Goal: Task Accomplishment & Management: Complete application form

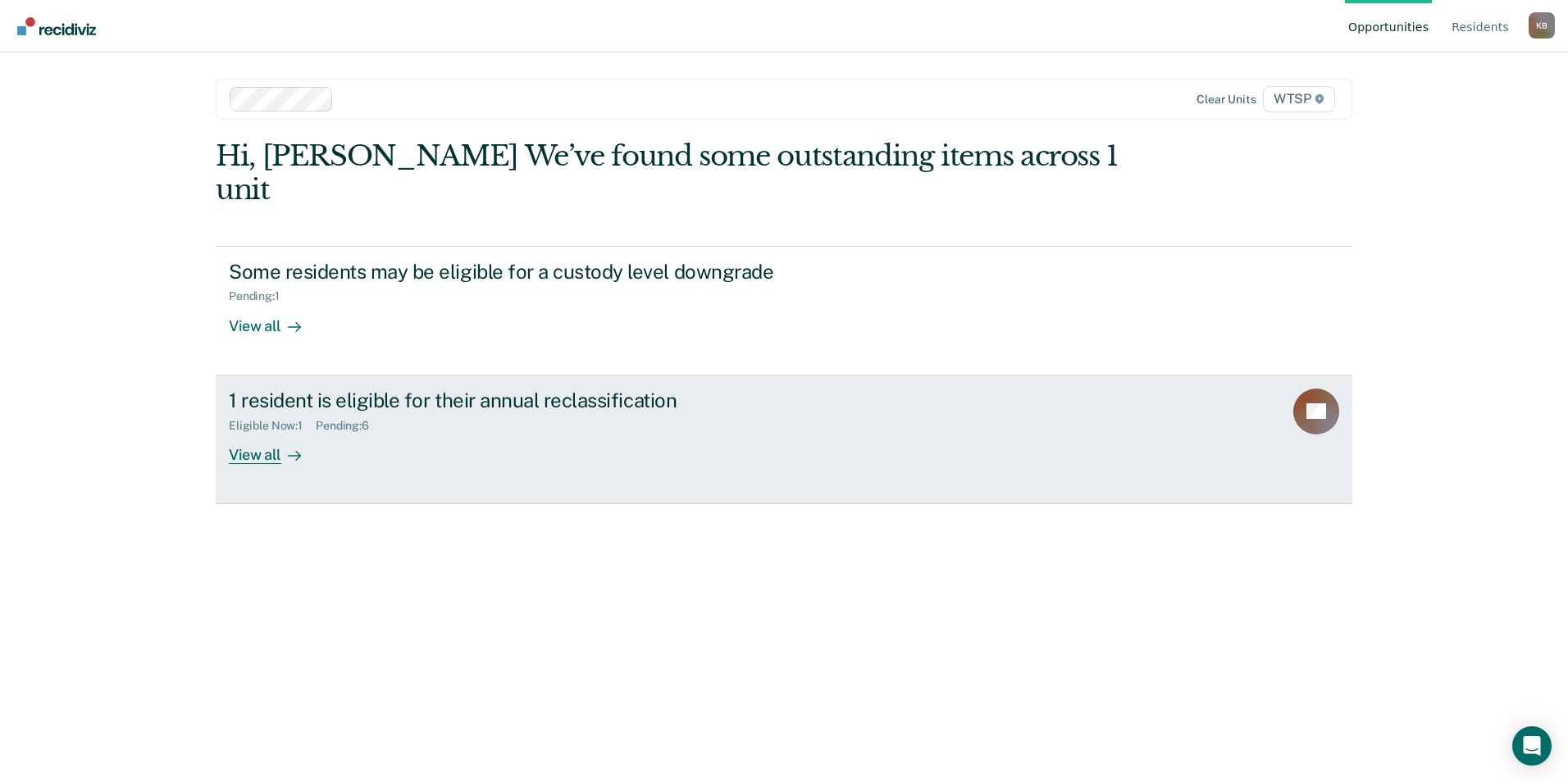
click at [271, 432] on div "View all" at bounding box center [275, 448] width 92 height 32
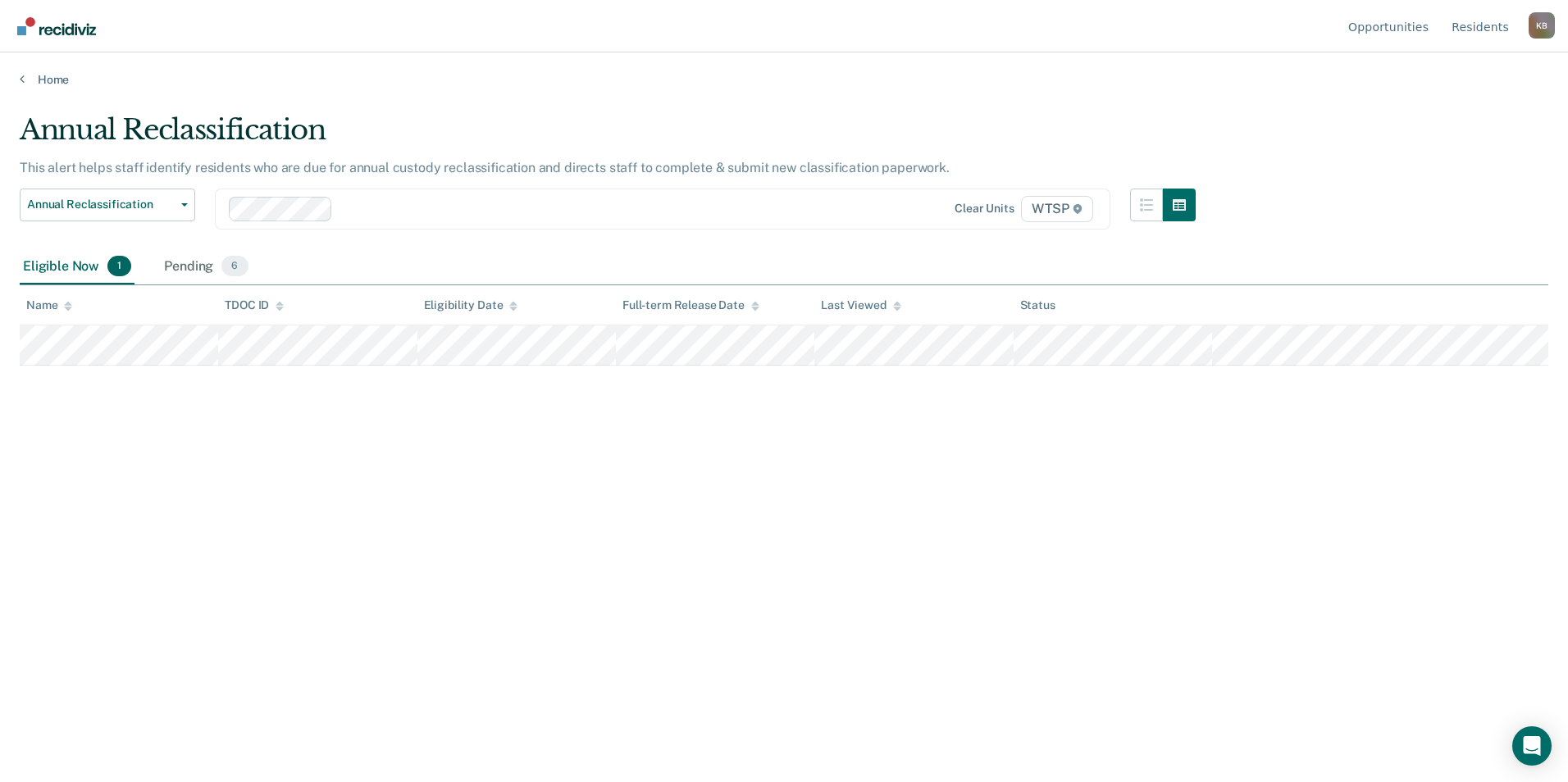
click at [845, 96] on main "Annual Reclassification This alert helps staff identify residents who are due f…" at bounding box center [784, 432] width 1568 height 690
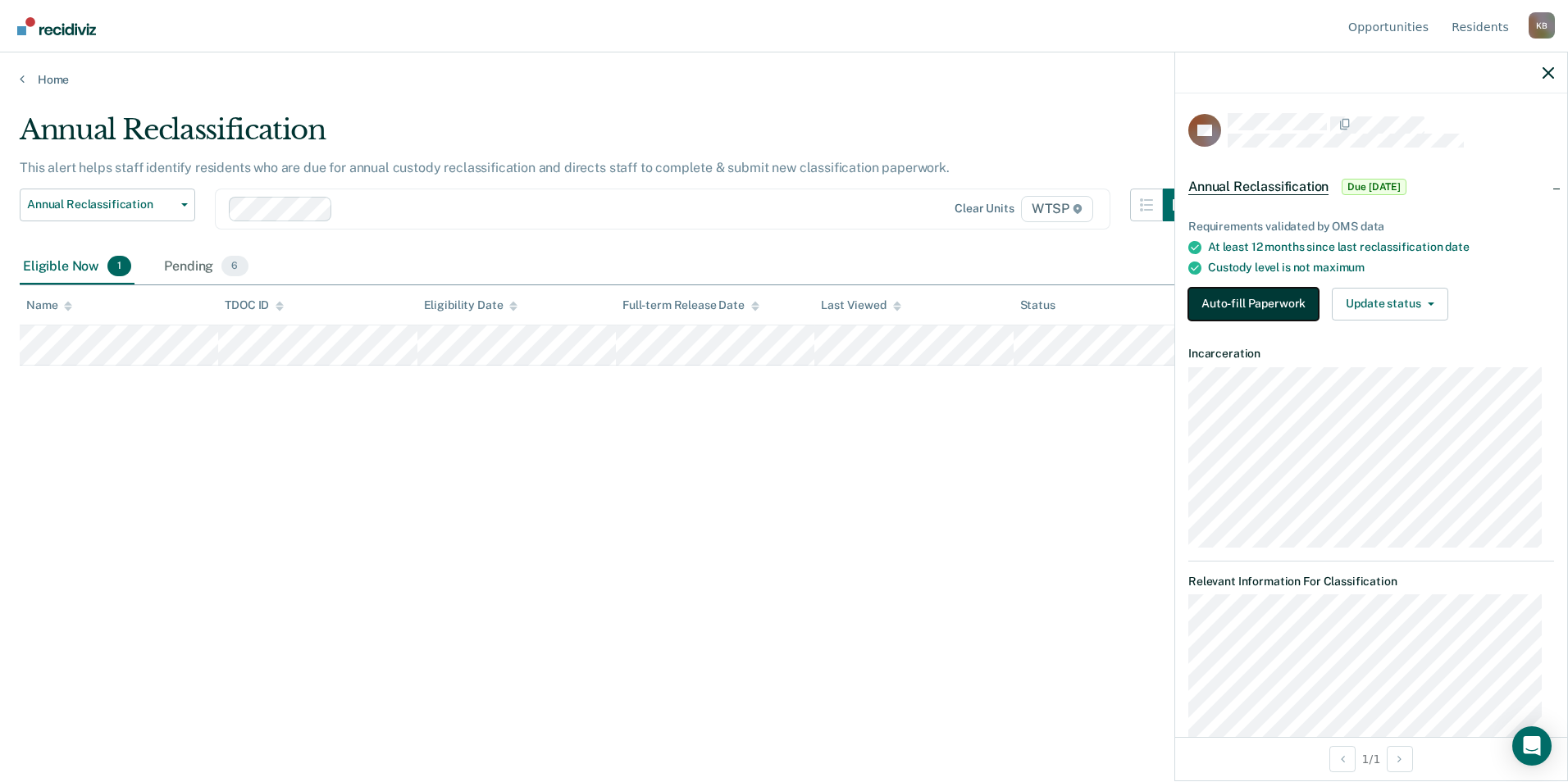
click at [1251, 298] on button "Auto-fill Paperwork" at bounding box center [1253, 304] width 131 height 32
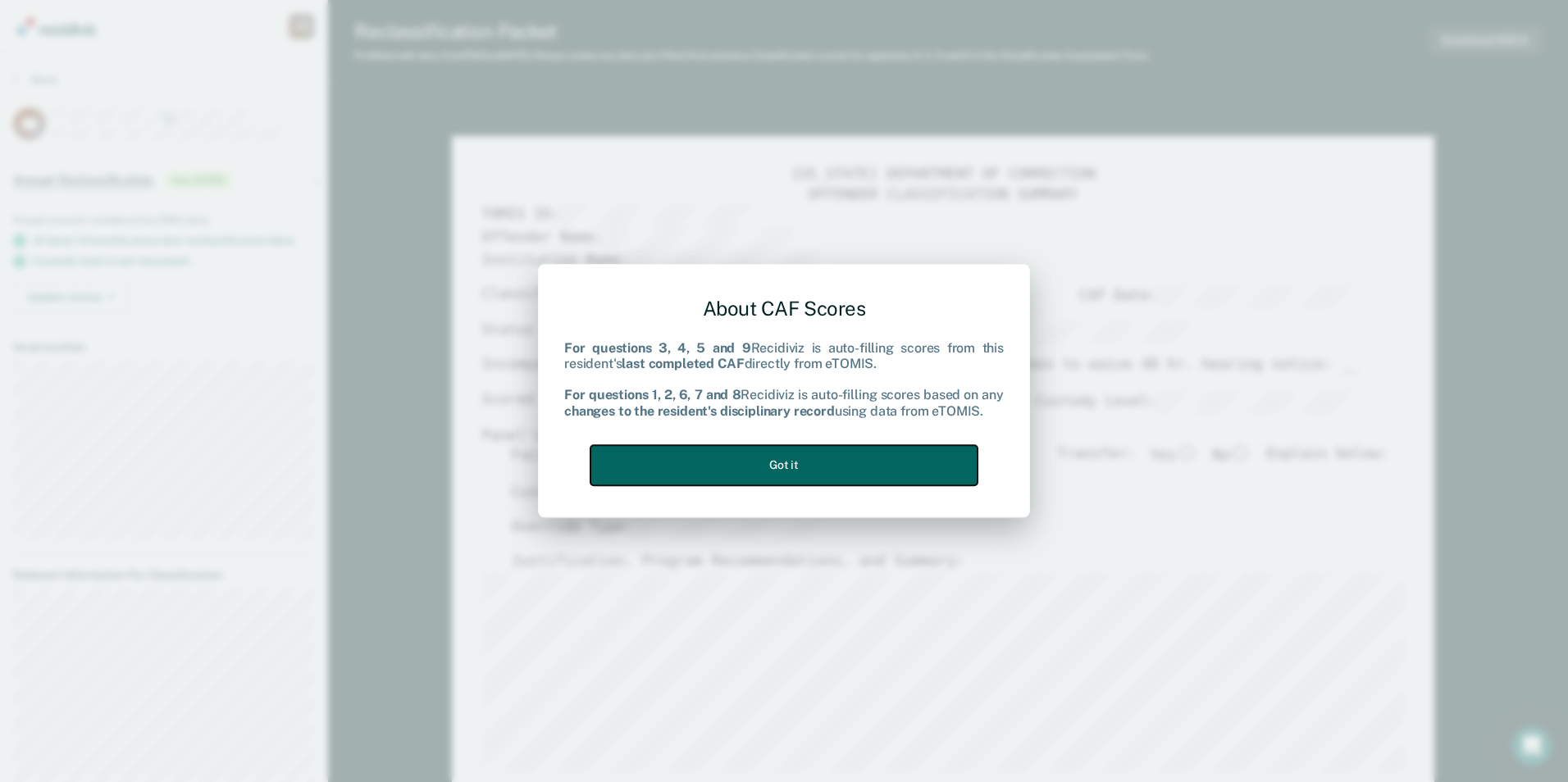
click at [914, 459] on button "Got it" at bounding box center [784, 465] width 387 height 40
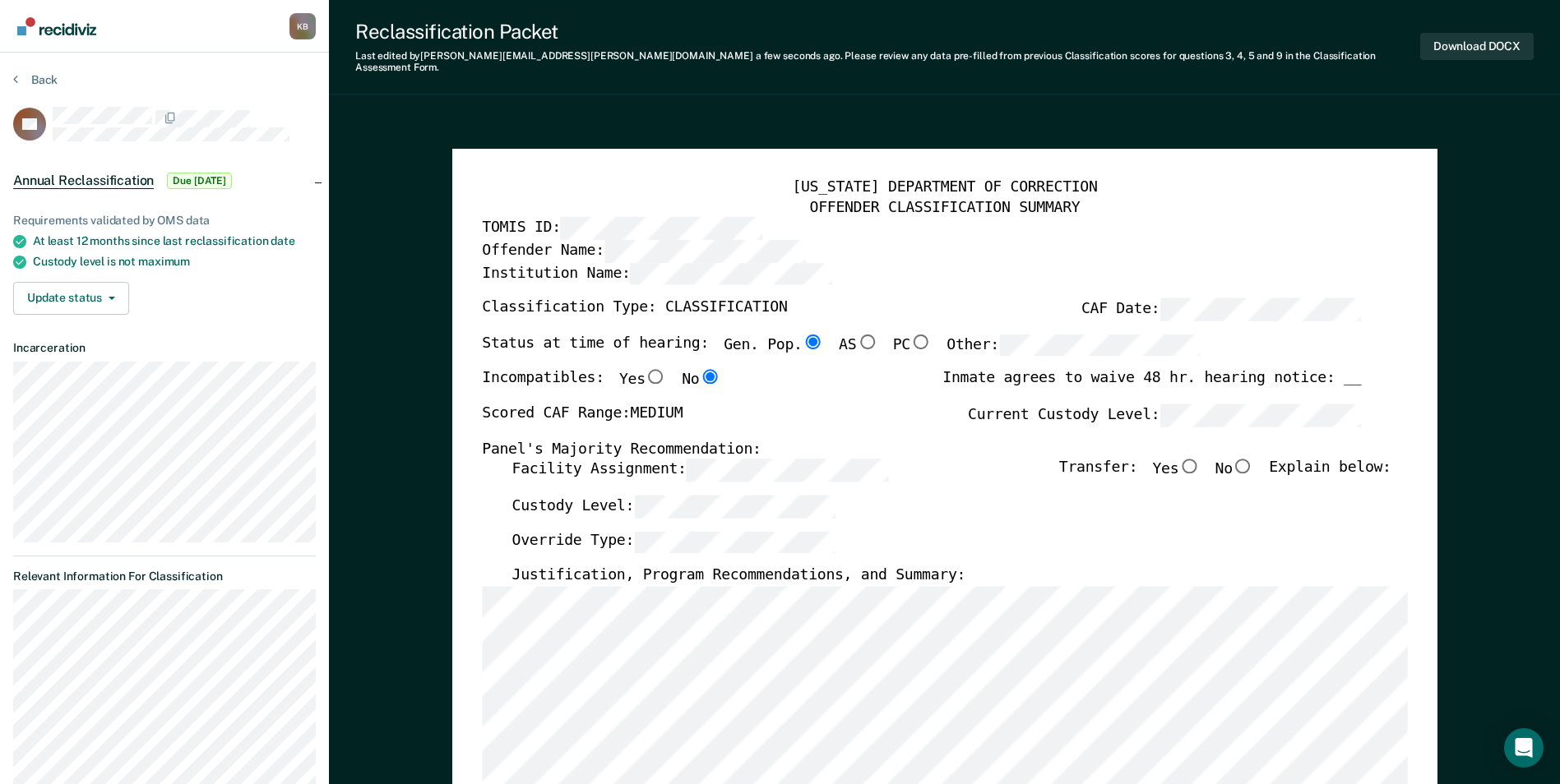
click at [1254, 458] on input "No" at bounding box center [1243, 465] width 21 height 15
type textarea "x"
radio input "true"
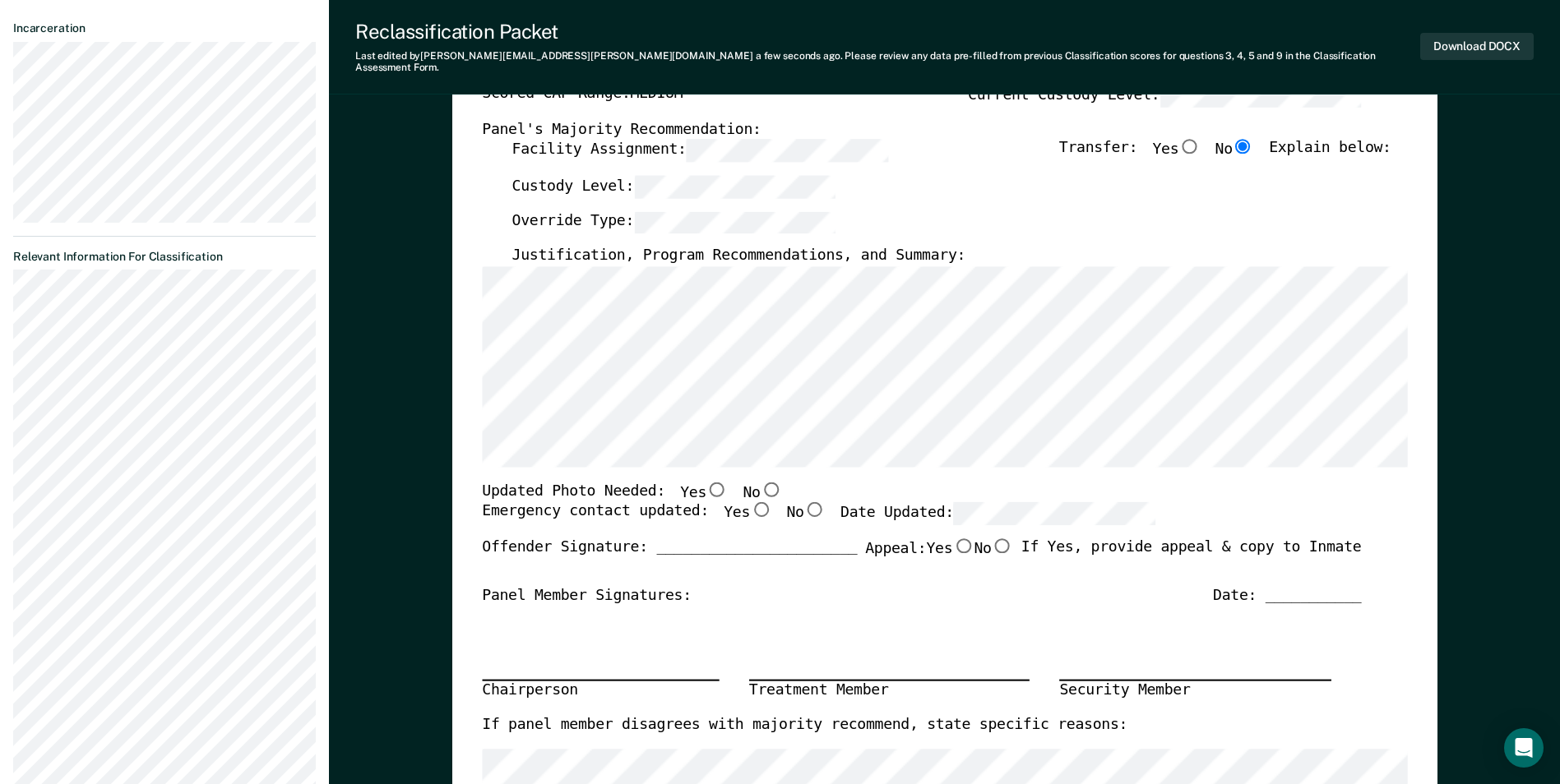
scroll to position [329, 0]
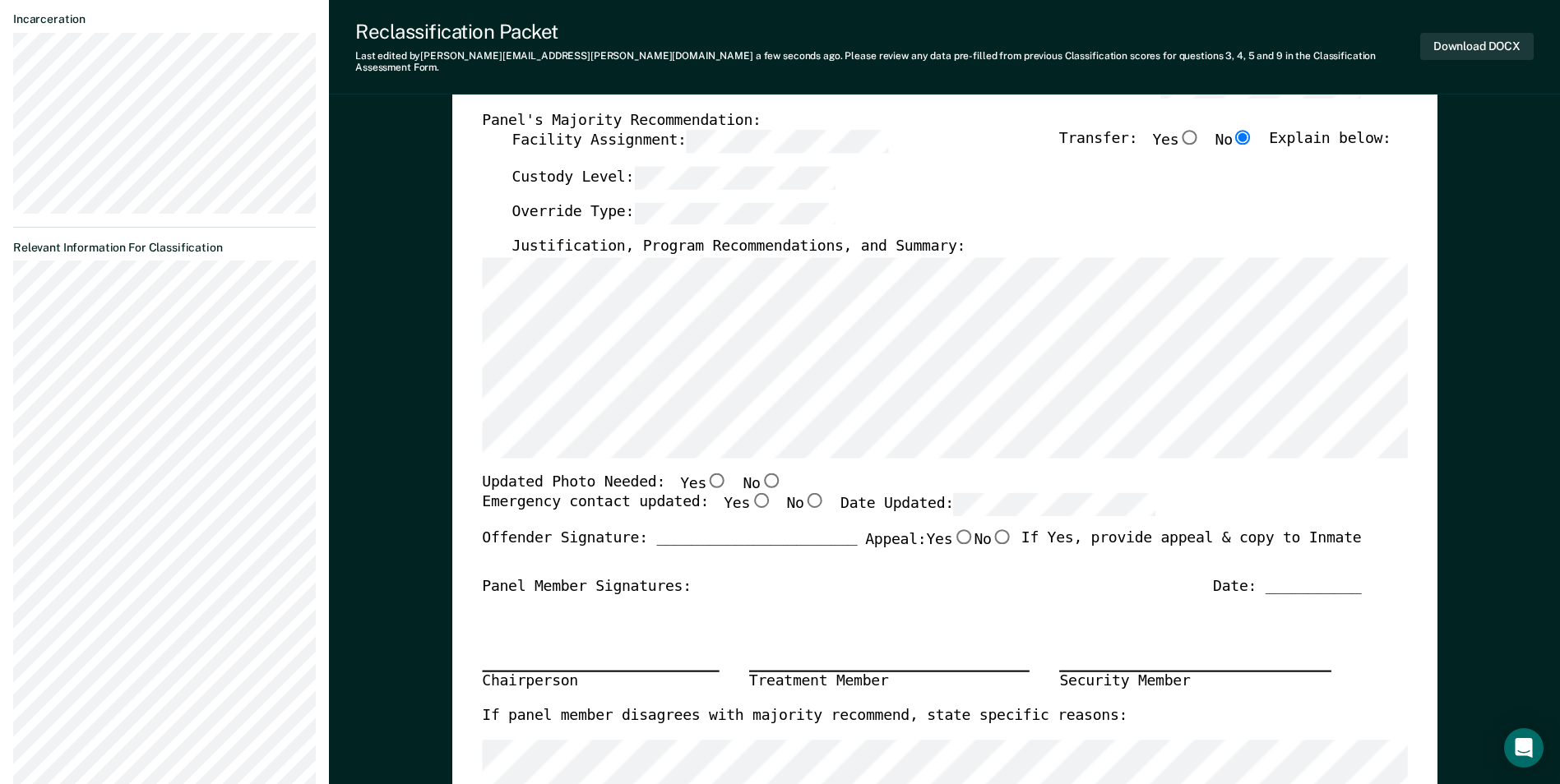
click at [759, 473] on input "No" at bounding box center [770, 480] width 21 height 15
type textarea "x"
radio input "true"
click at [750, 493] on input "Yes" at bounding box center [760, 500] width 21 height 15
type textarea "x"
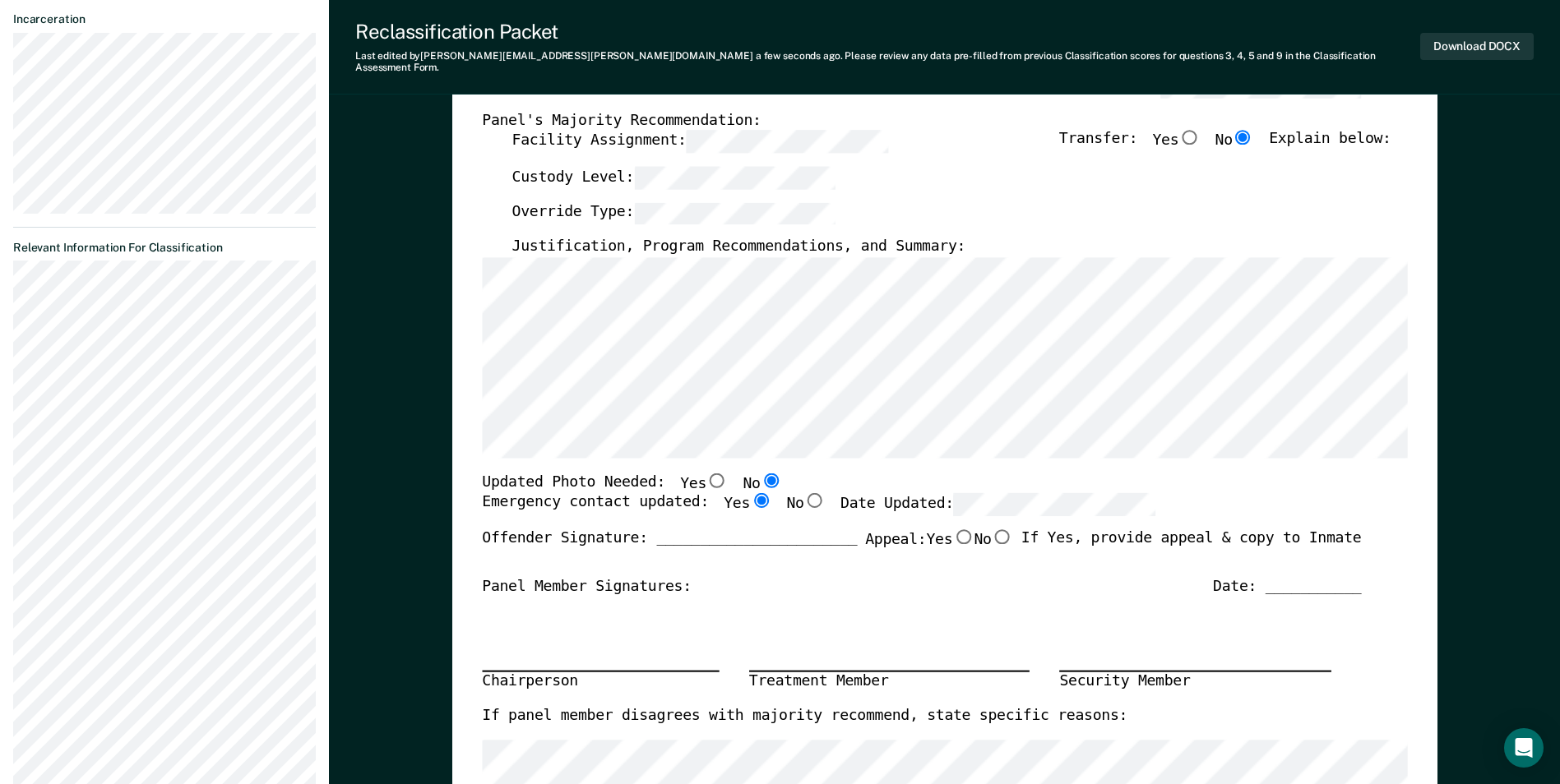
radio input "true"
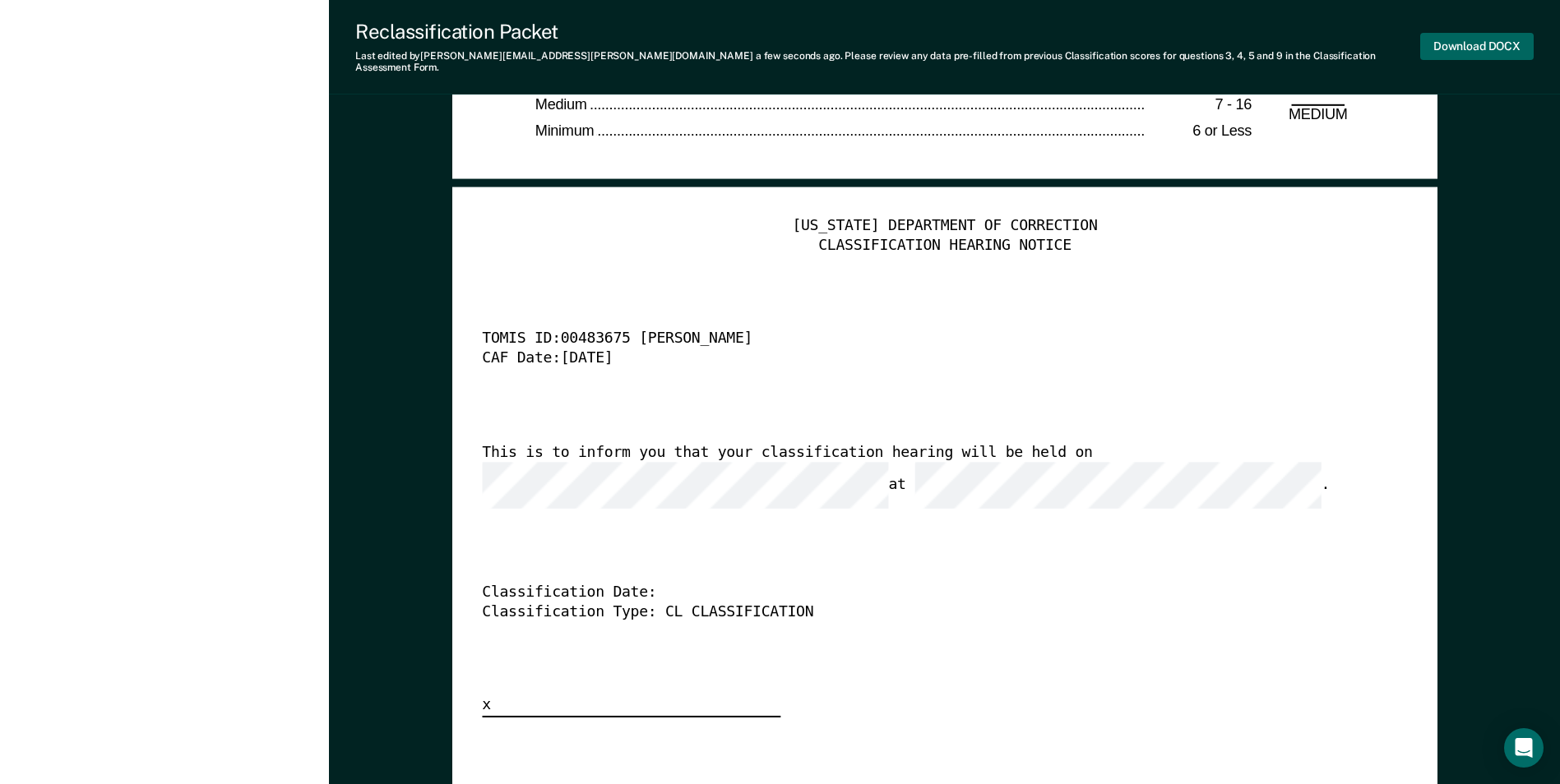
scroll to position [3945, 0]
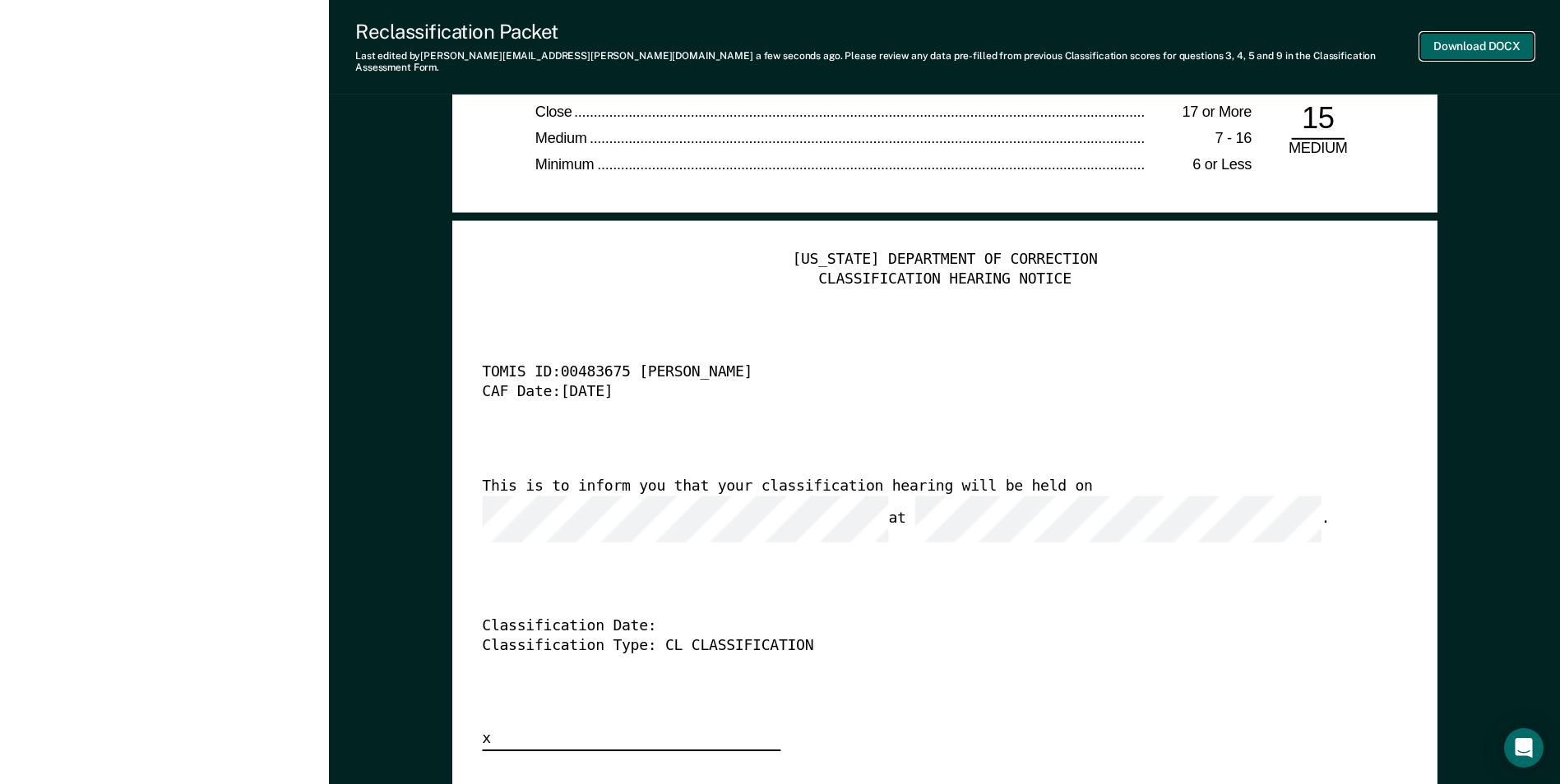
click at [1489, 34] on button "Download DOCX" at bounding box center [1476, 46] width 114 height 27
type textarea "x"
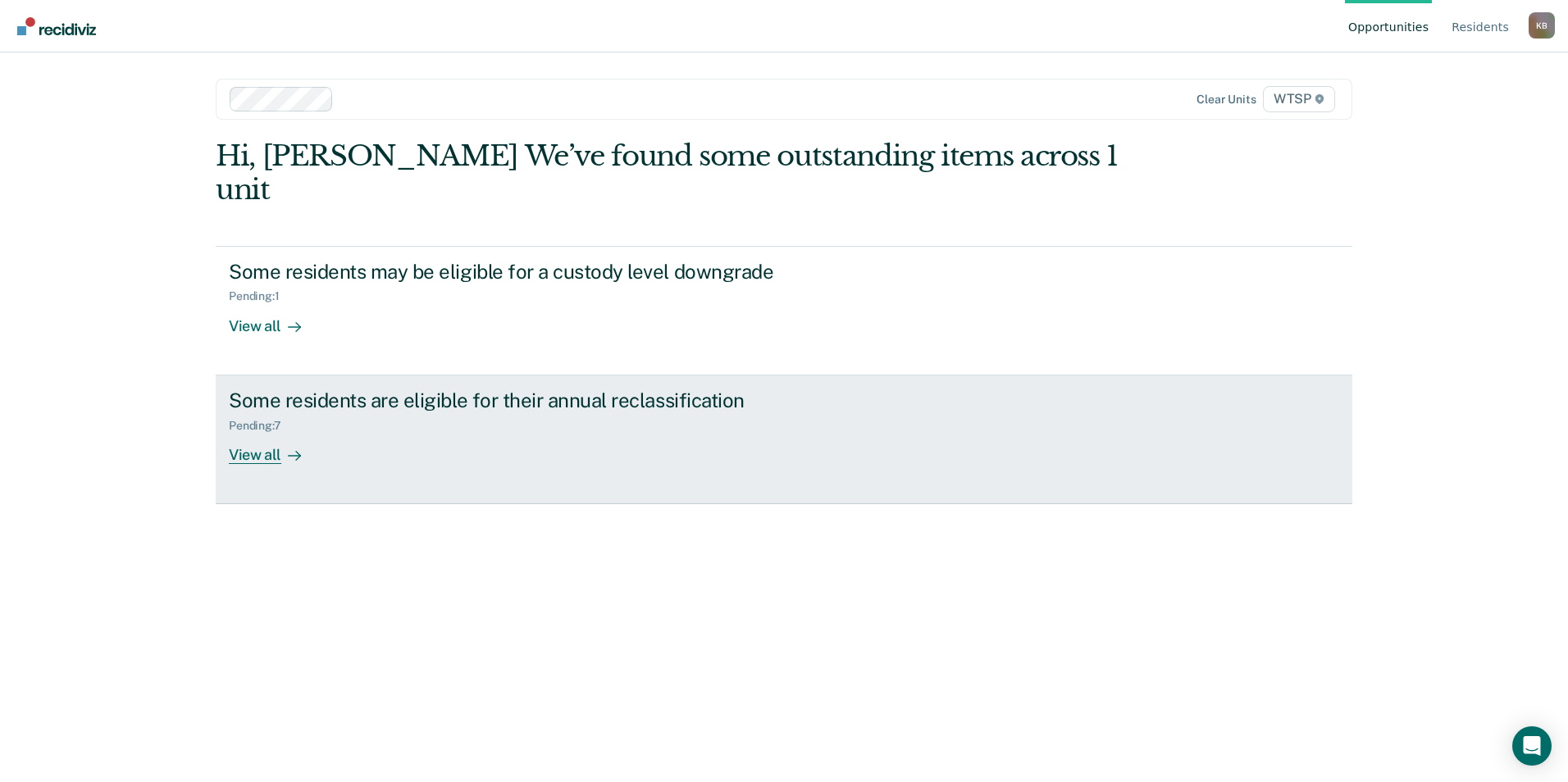
click at [264, 432] on div "View all" at bounding box center [275, 448] width 92 height 32
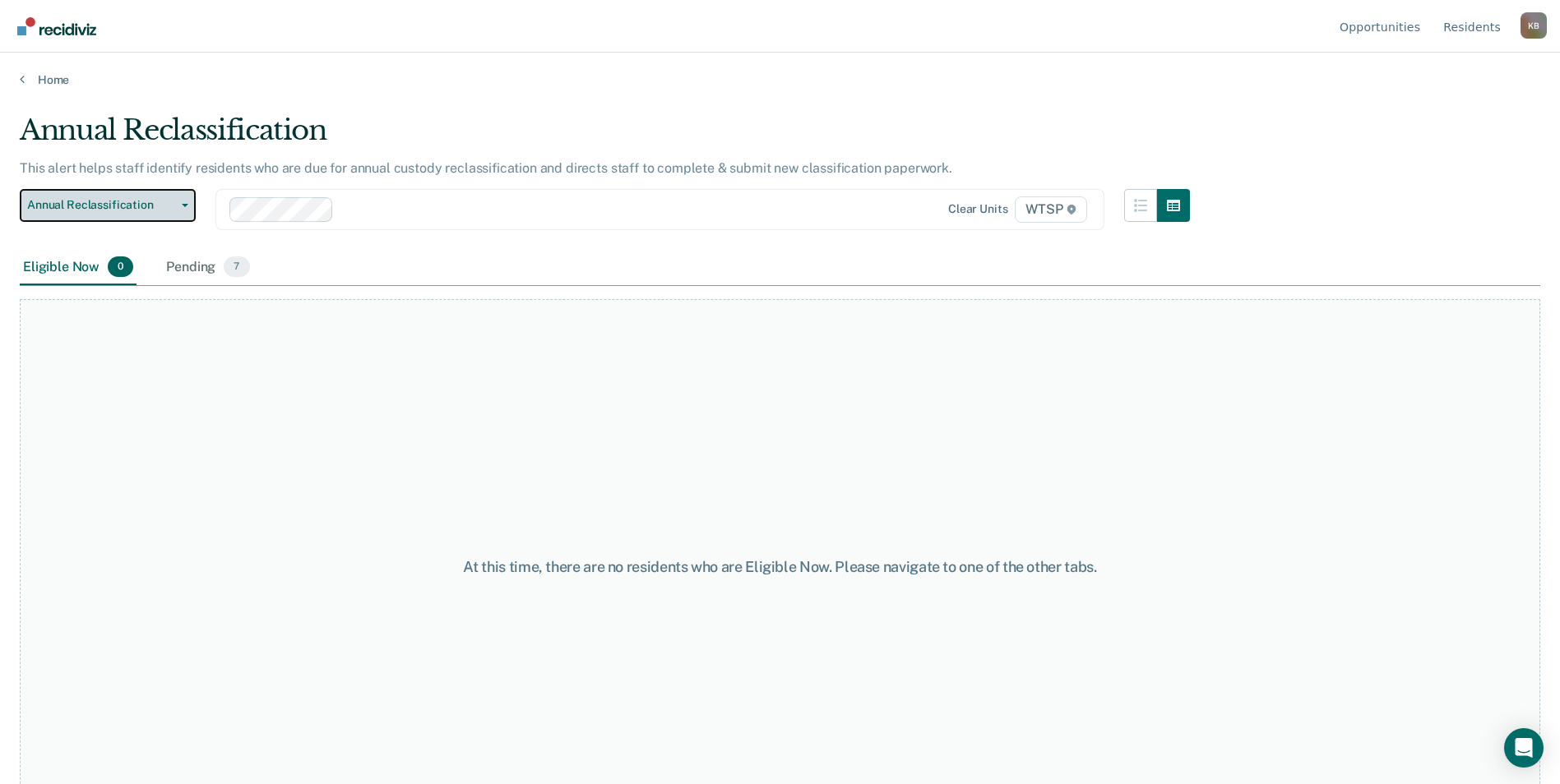
click at [180, 203] on span "button" at bounding box center [181, 205] width 13 height 3
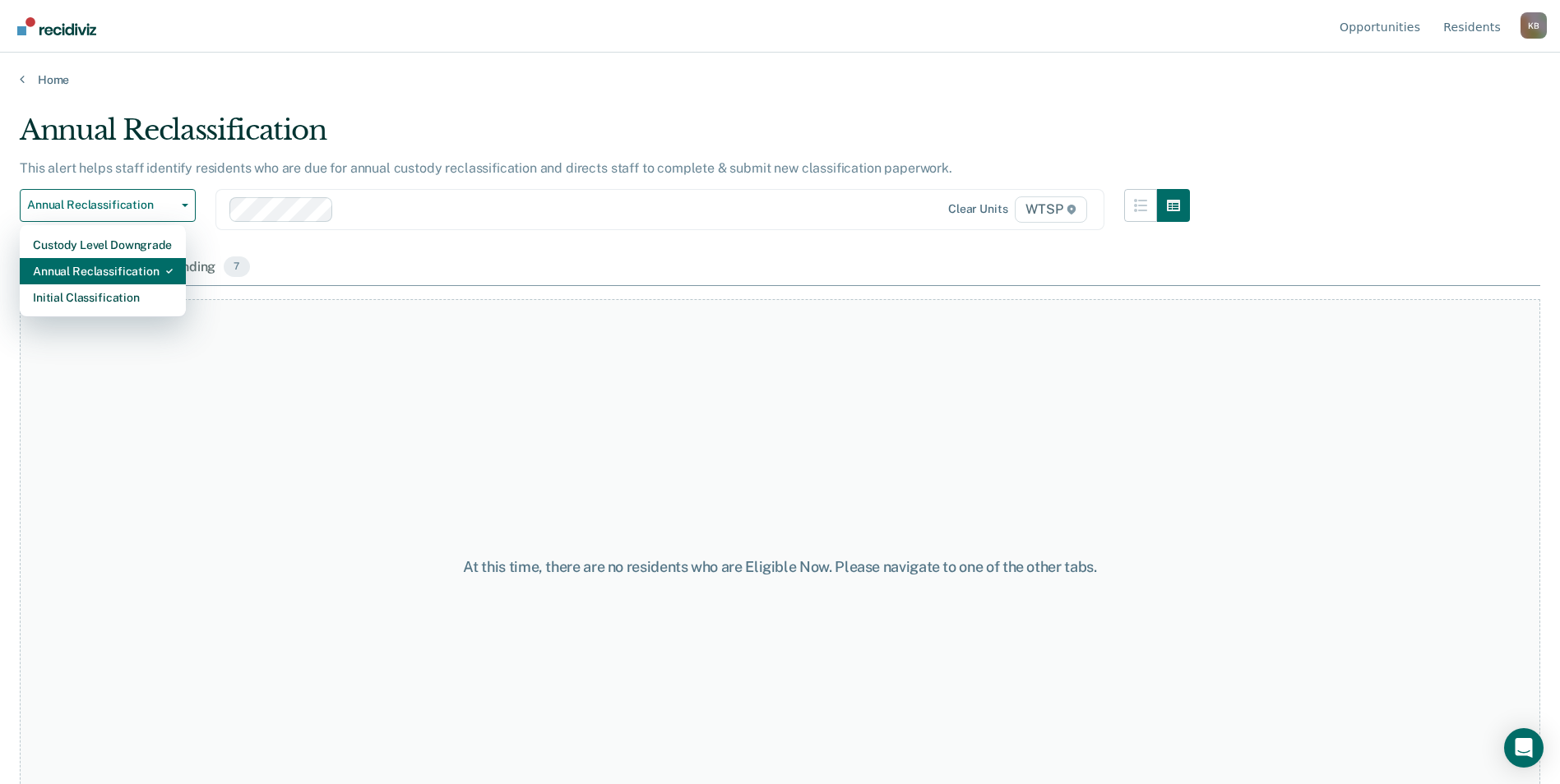
click at [120, 269] on div "Annual Reclassification" at bounding box center [102, 271] width 139 height 27
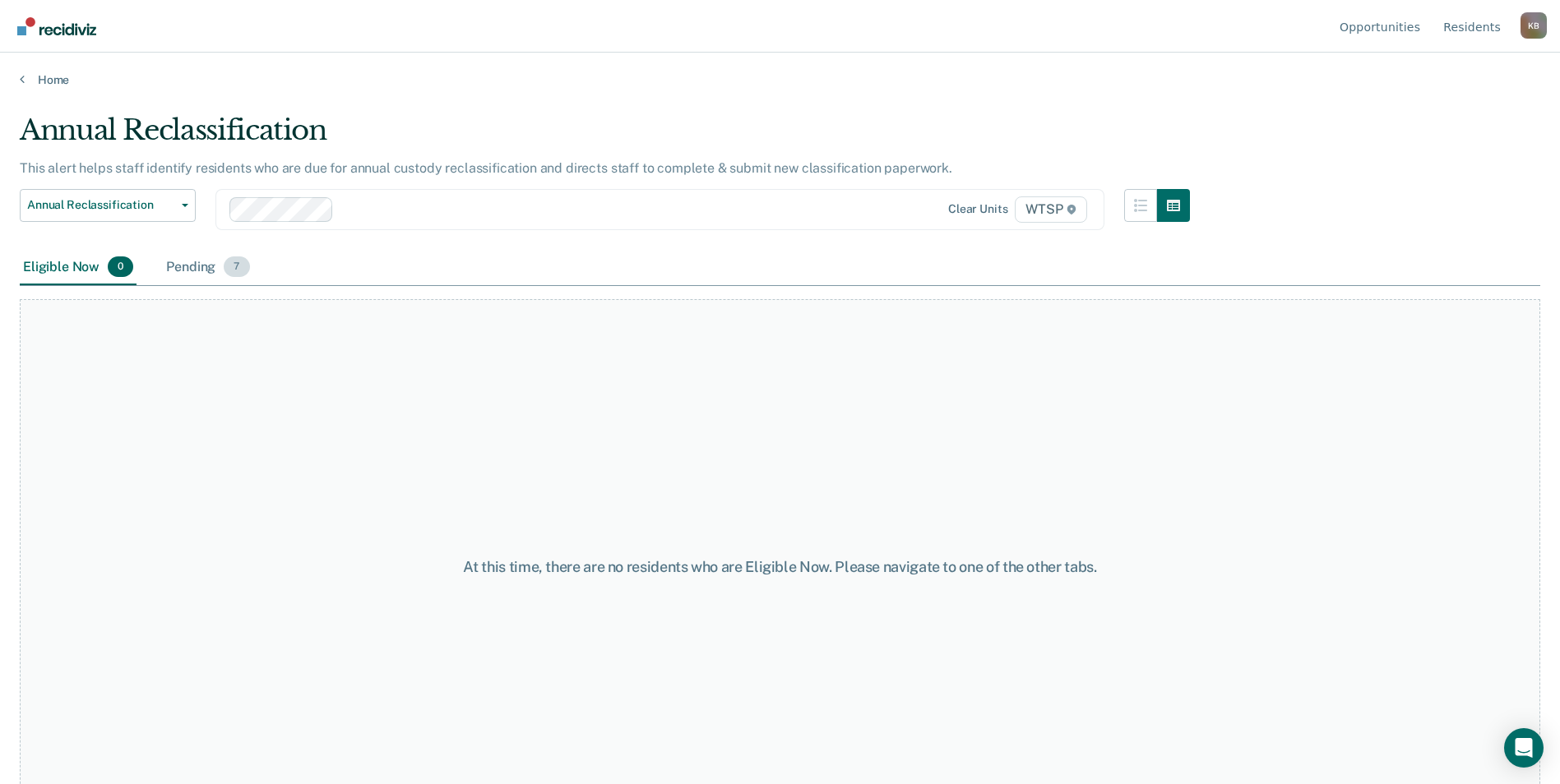
click at [197, 268] on div "Pending 7" at bounding box center [207, 268] width 90 height 36
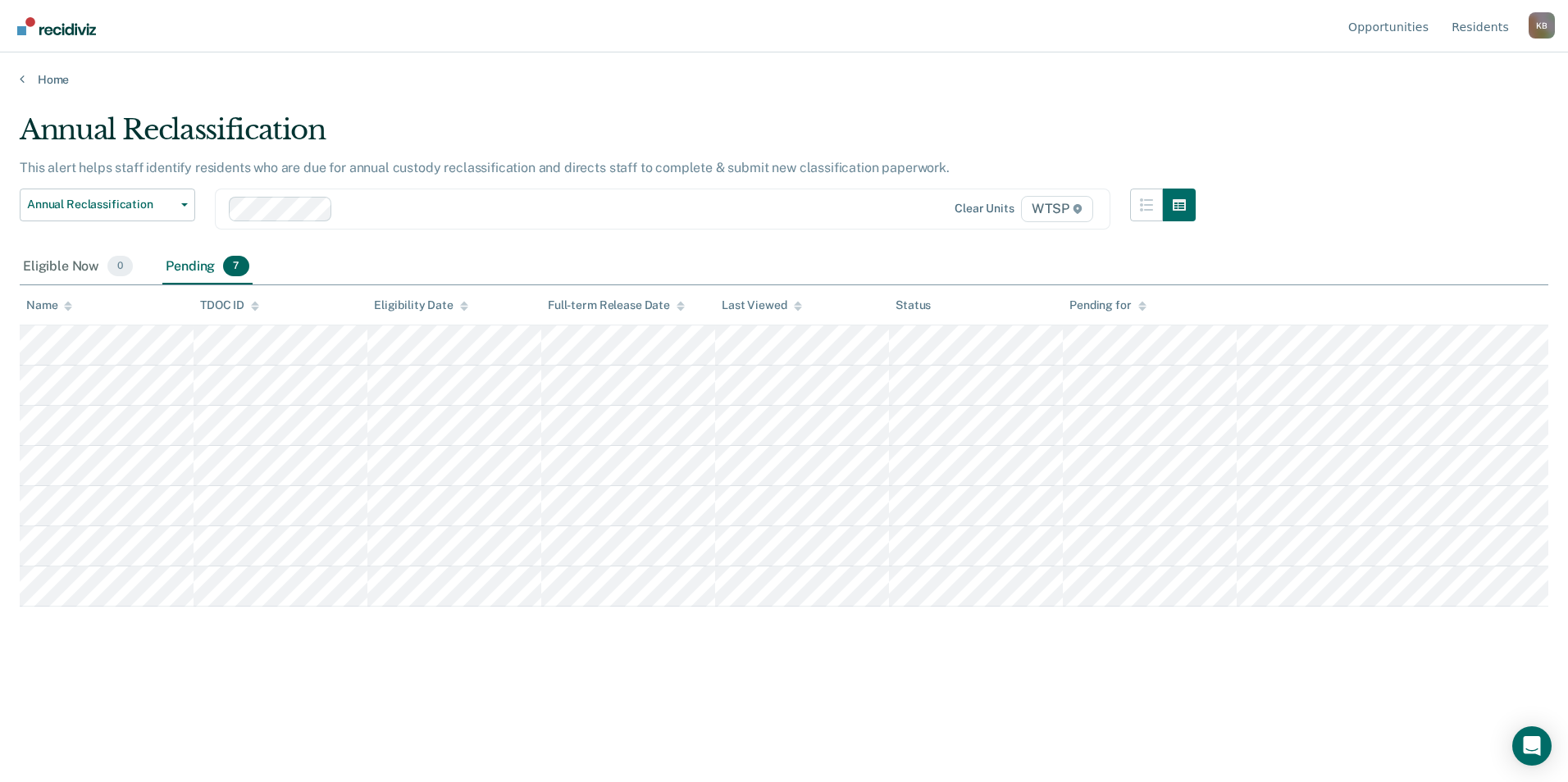
click at [1423, 235] on div "Annual Reclassification This alert helps staff identify residents who are due f…" at bounding box center [784, 386] width 1529 height 546
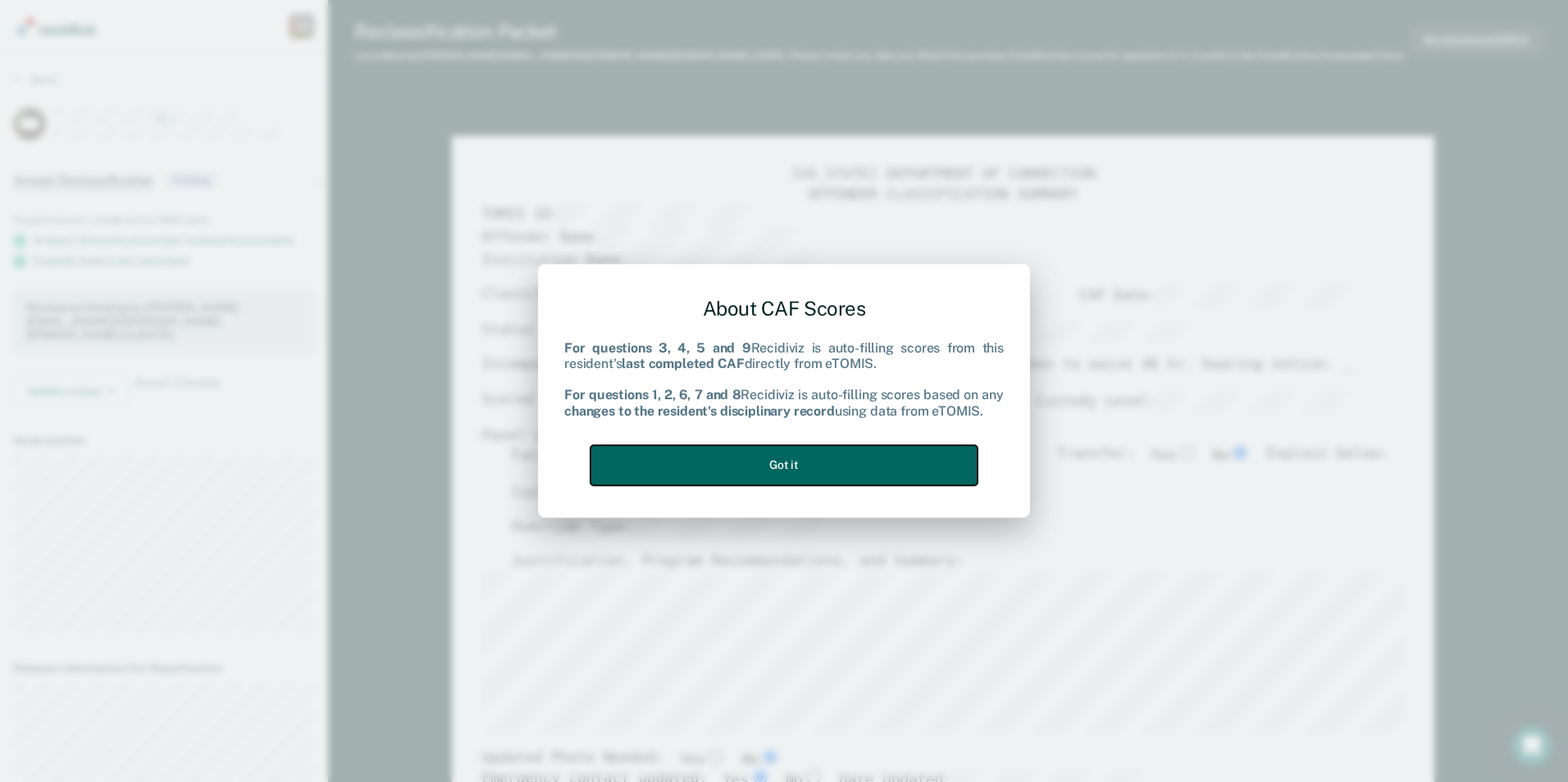
click at [909, 457] on button "Got it" at bounding box center [784, 465] width 387 height 40
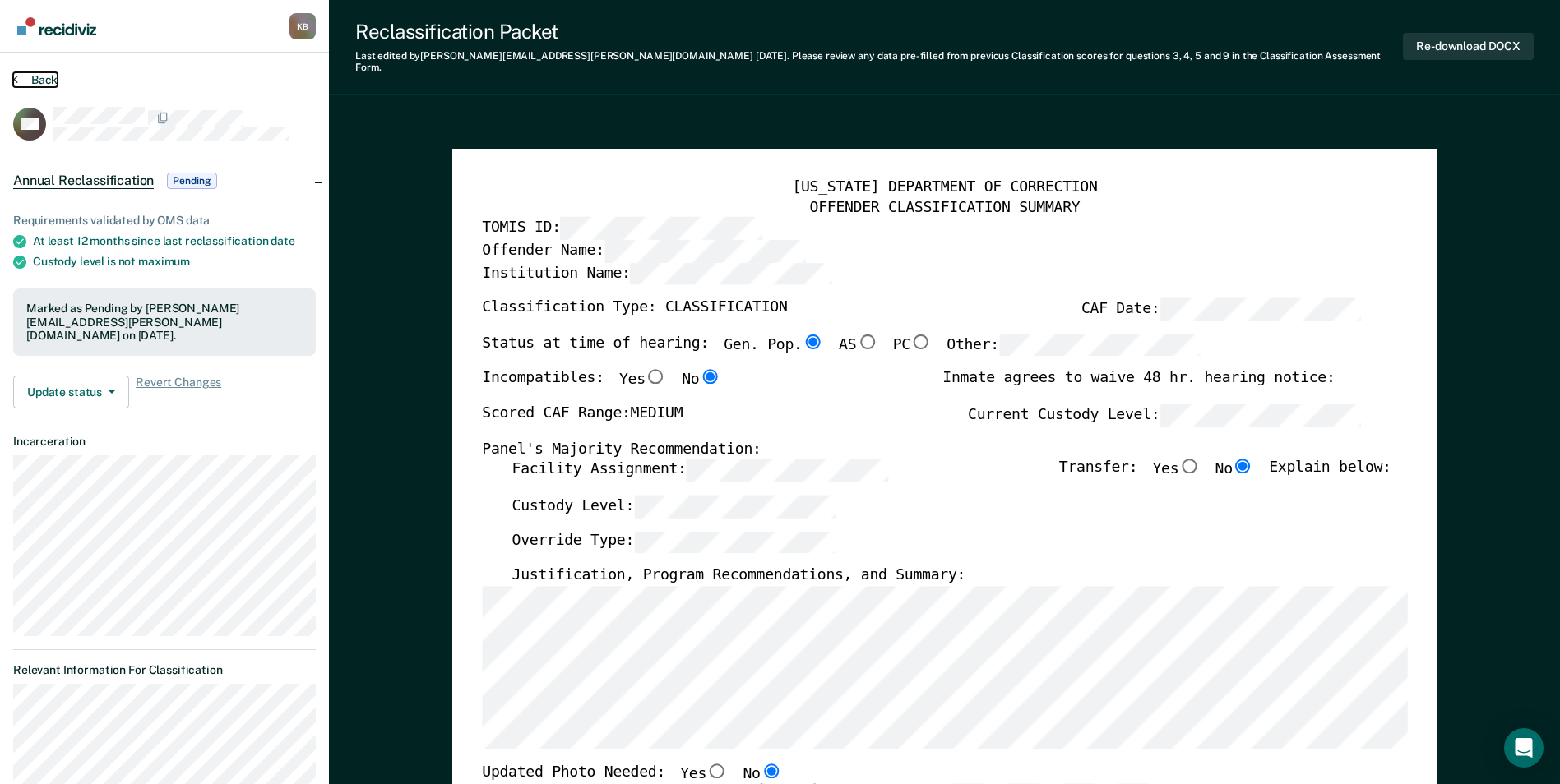
click at [42, 77] on button "Back" at bounding box center [35, 80] width 44 height 15
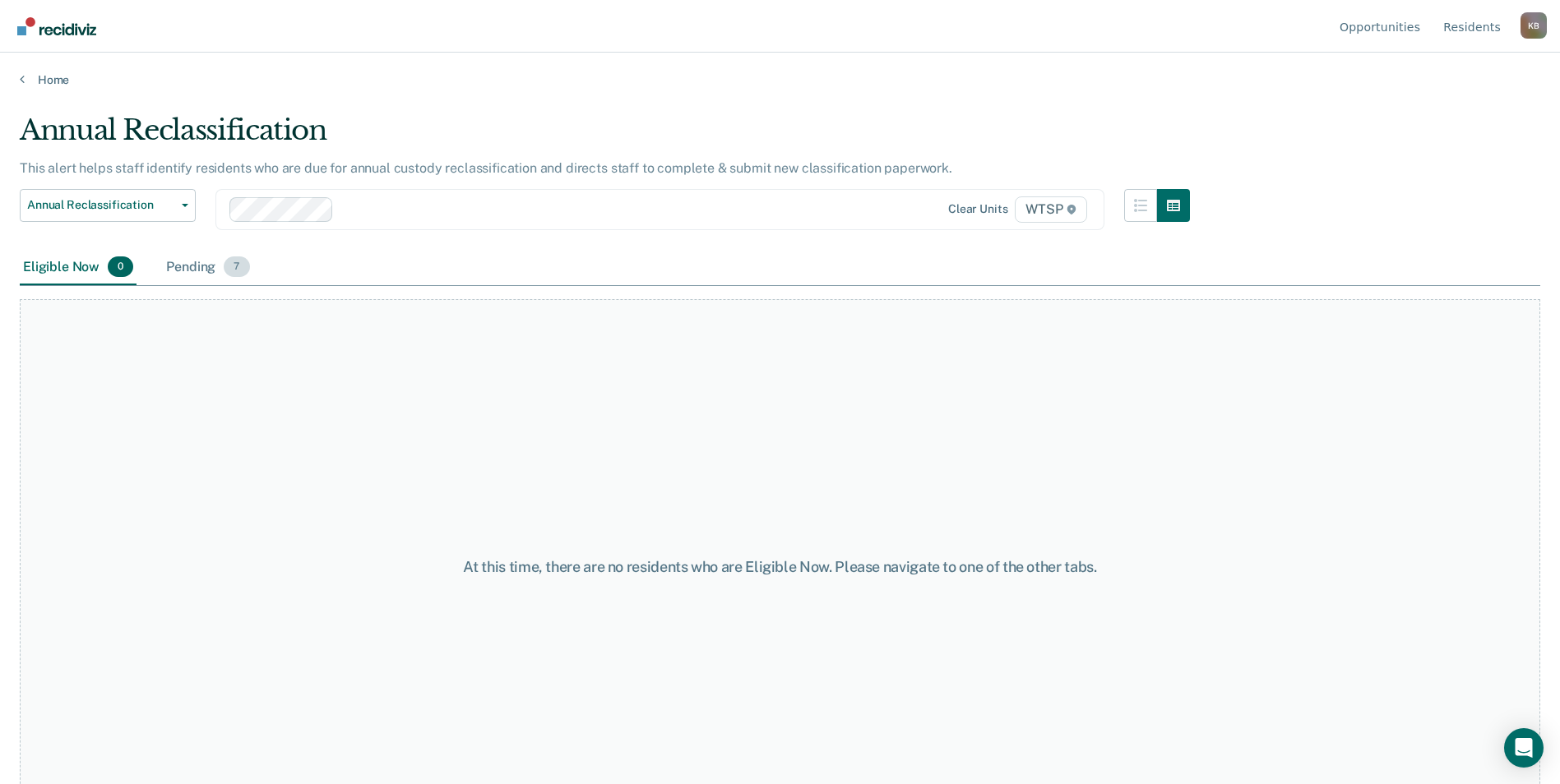
click at [190, 264] on div "Pending 7" at bounding box center [207, 268] width 90 height 36
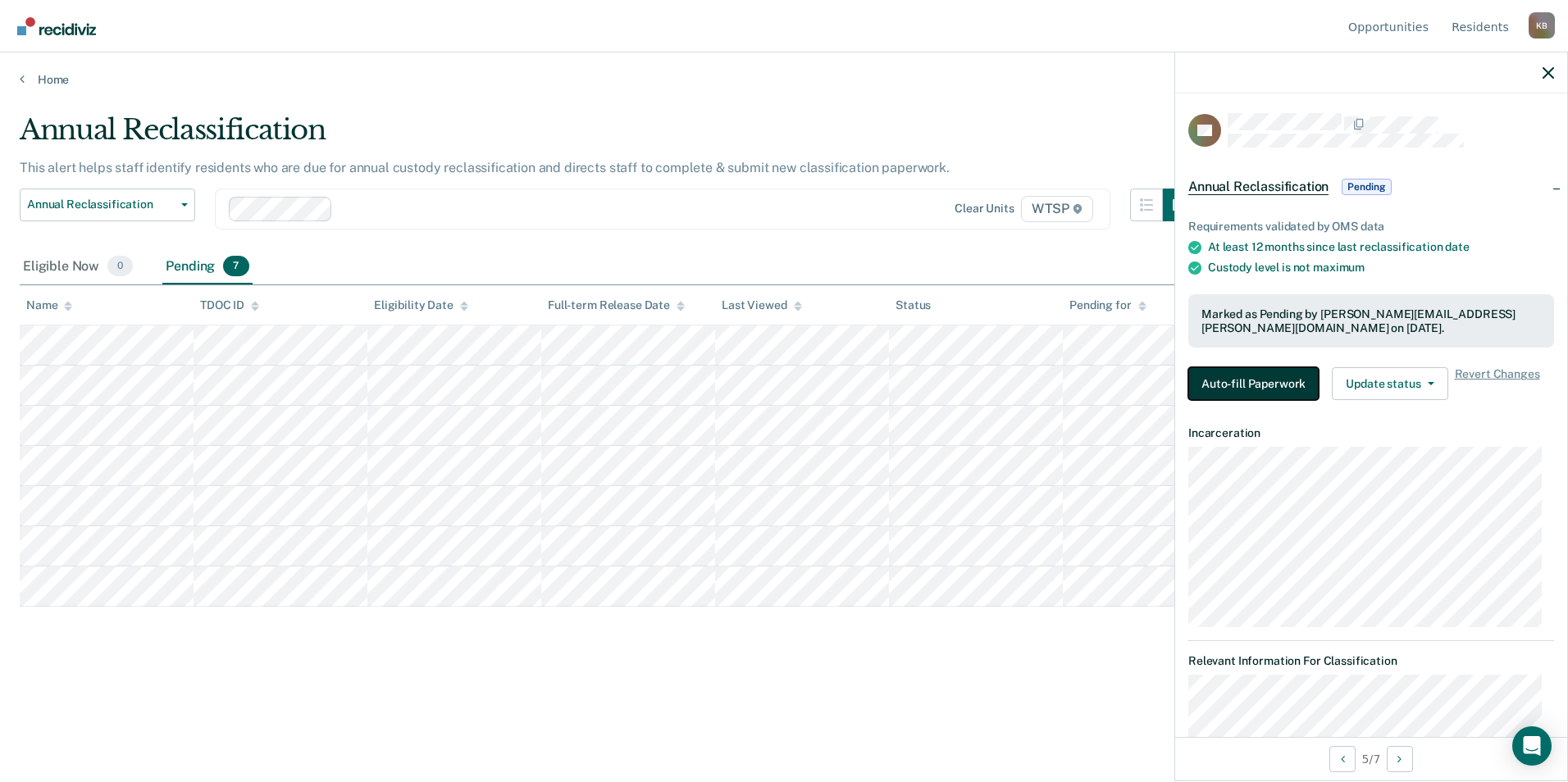
click at [1281, 378] on button "Auto-fill Paperwork" at bounding box center [1253, 384] width 131 height 32
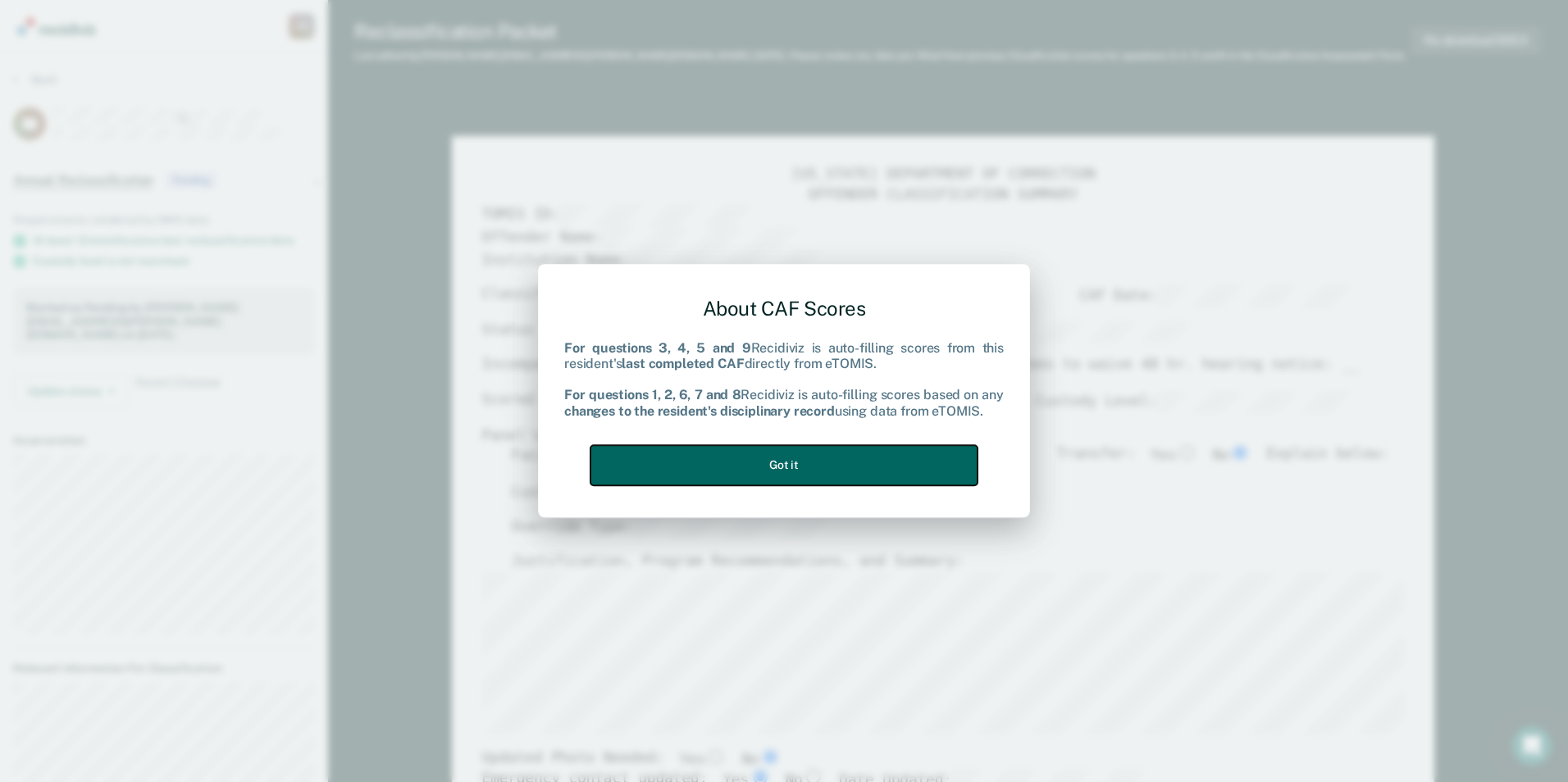
click at [811, 465] on button "Got it" at bounding box center [784, 465] width 387 height 40
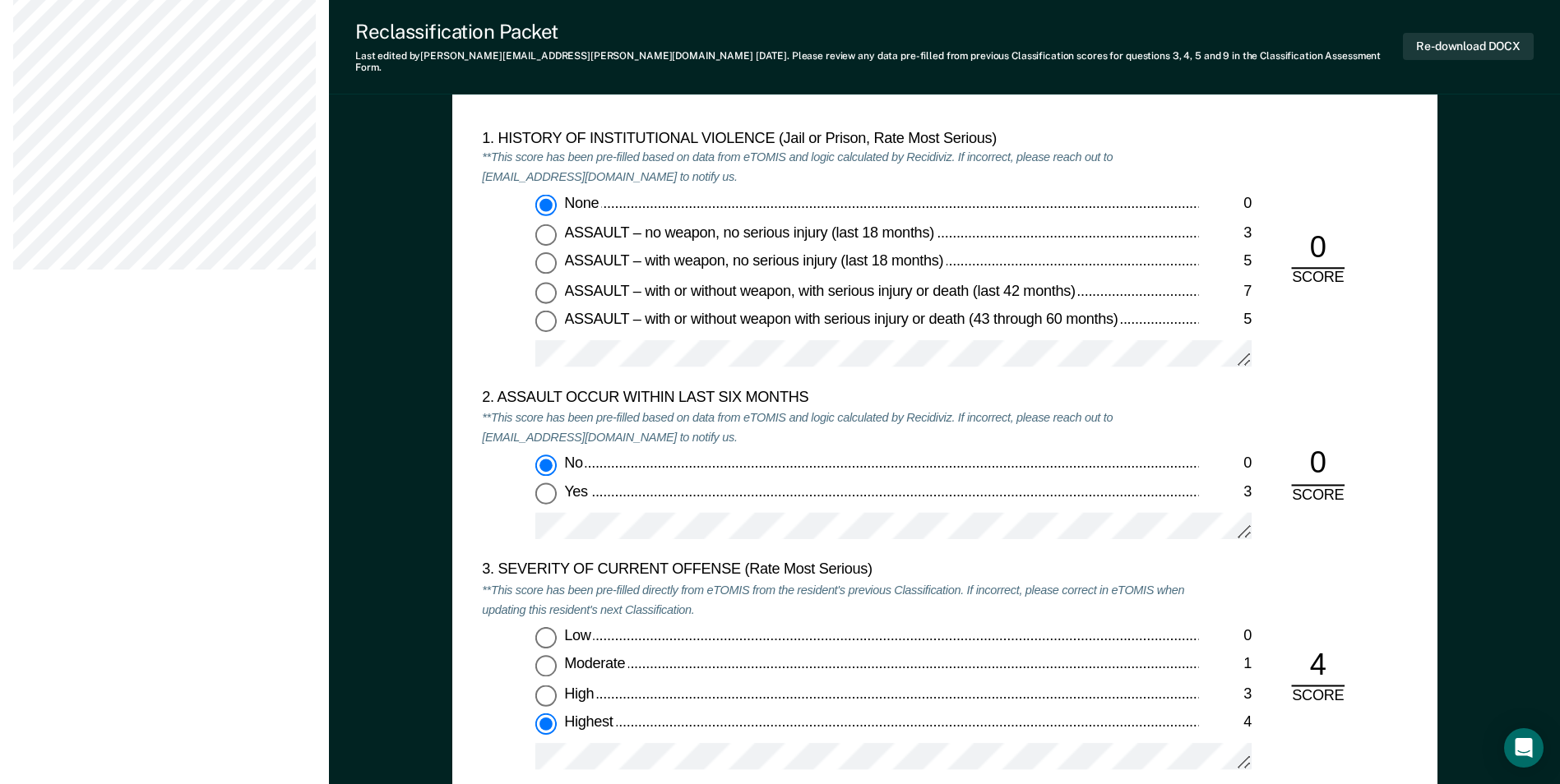
scroll to position [1561, 0]
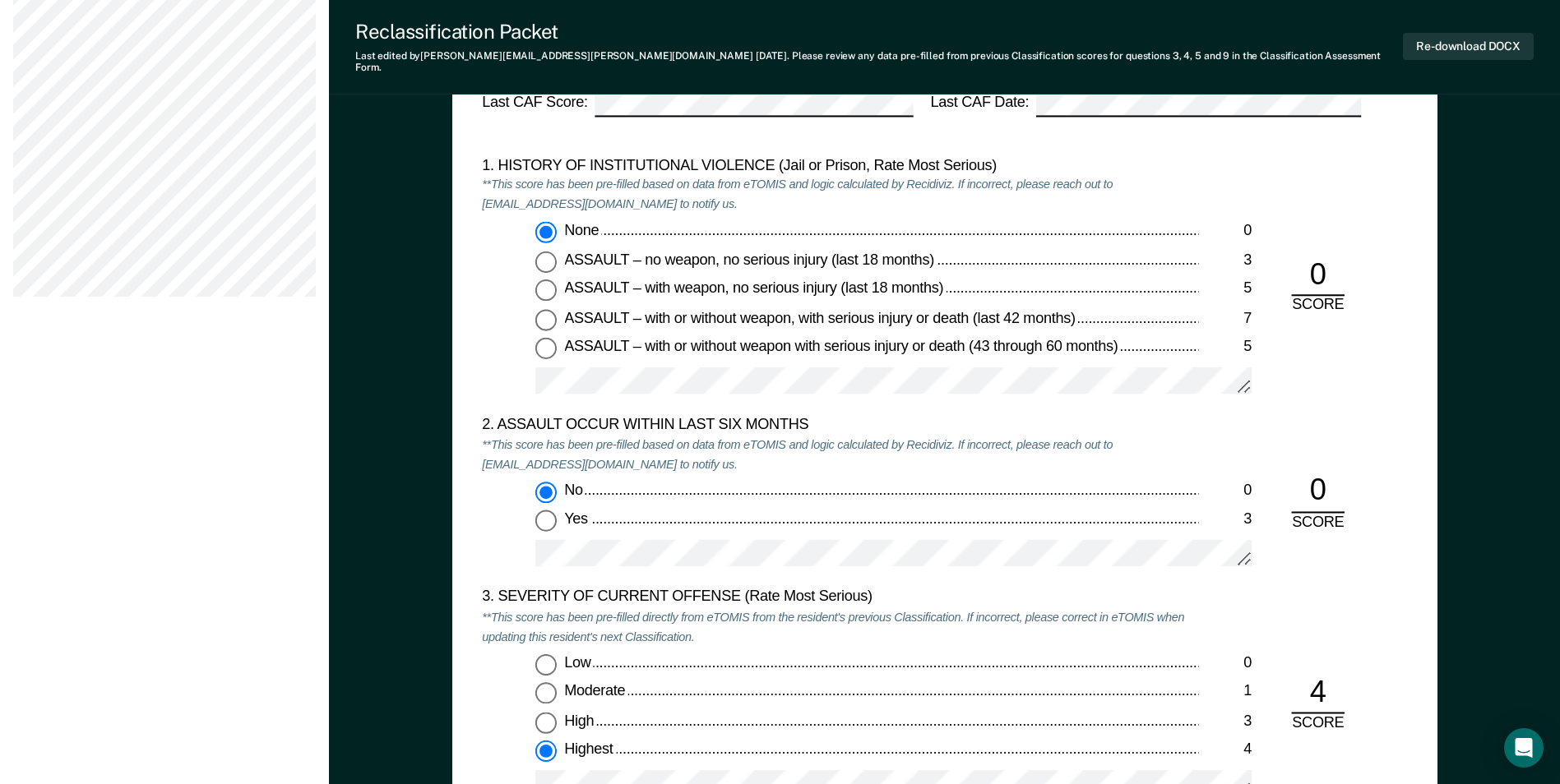
type textarea "x"
